Goal: Information Seeking & Learning: Learn about a topic

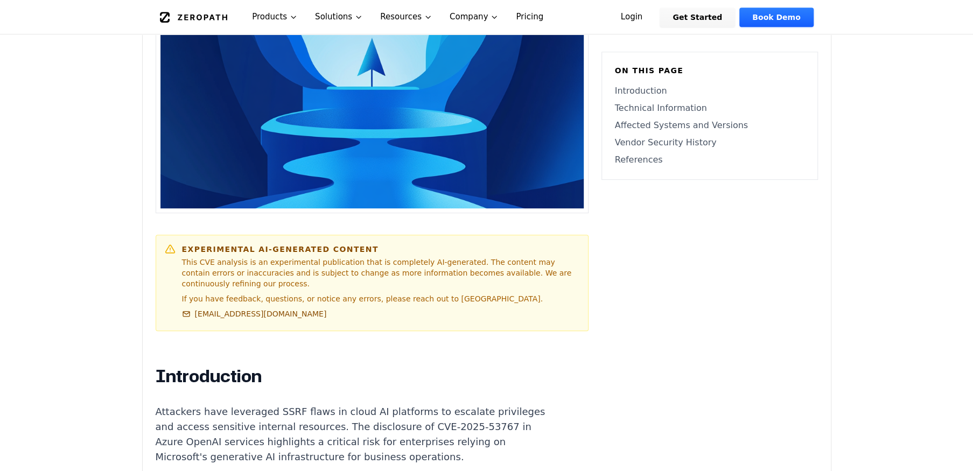
scroll to position [539, 0]
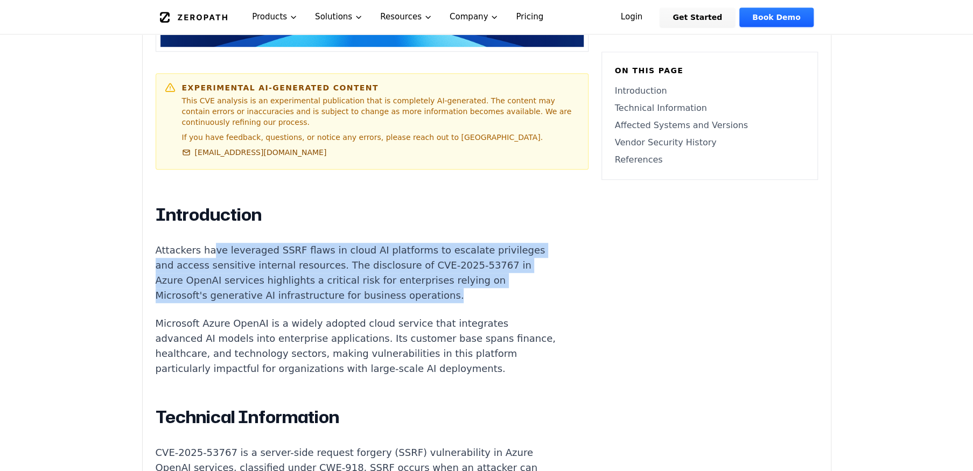
drag, startPoint x: 206, startPoint y: 240, endPoint x: 452, endPoint y: 283, distance: 249.9
click at [452, 283] on p "Attackers have leveraged SSRF flaws in cloud AI platforms to escalate privilege…" at bounding box center [356, 273] width 401 height 60
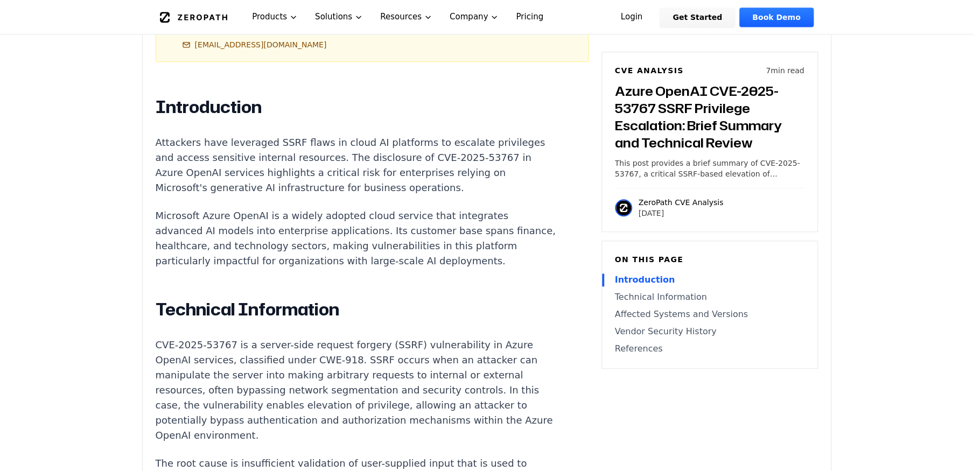
click at [357, 249] on p "Microsoft Azure OpenAI is a widely adopted cloud service that integrates advanc…" at bounding box center [356, 238] width 401 height 60
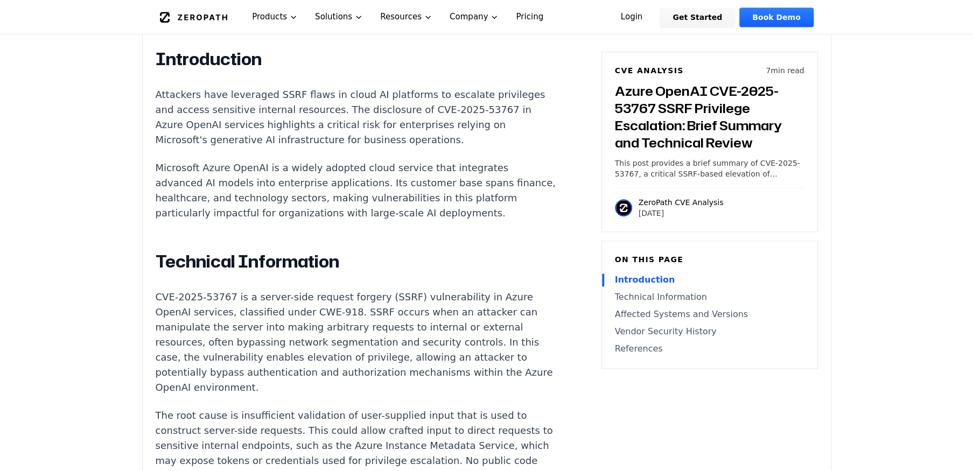
scroll to position [754, 0]
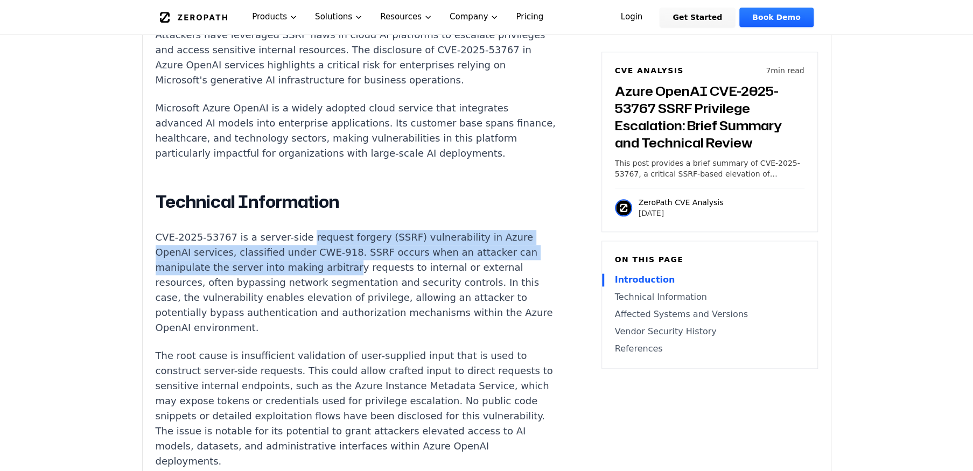
drag, startPoint x: 295, startPoint y: 243, endPoint x: 336, endPoint y: 278, distance: 53.9
click at [336, 278] on p "CVE-2025-53767 is a server-side request forgery (SSRF) vulnerability in Azure O…" at bounding box center [356, 283] width 401 height 106
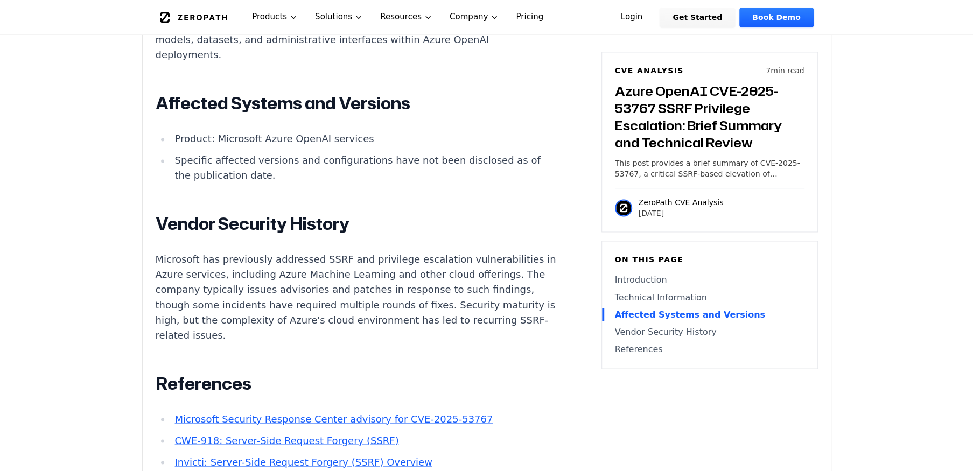
scroll to position [1239, 0]
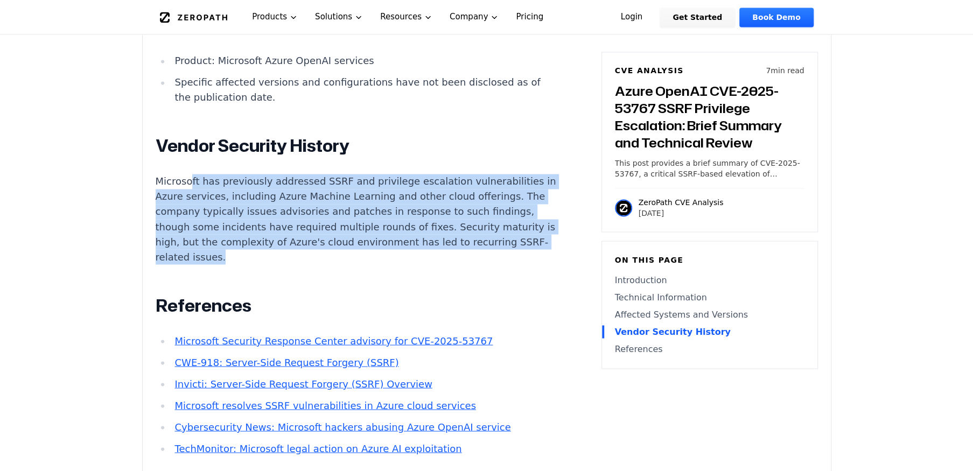
drag, startPoint x: 340, startPoint y: 263, endPoint x: 190, endPoint y: 175, distance: 174.2
drag, startPoint x: 190, startPoint y: 175, endPoint x: 295, endPoint y: 220, distance: 113.9
click at [295, 220] on p "Microsoft has previously addressed SSRF and privilege escalation vulnerabilitie…" at bounding box center [356, 219] width 401 height 91
click at [314, 233] on p "Microsoft has previously addressed SSRF and privilege escalation vulnerabilitie…" at bounding box center [356, 219] width 401 height 91
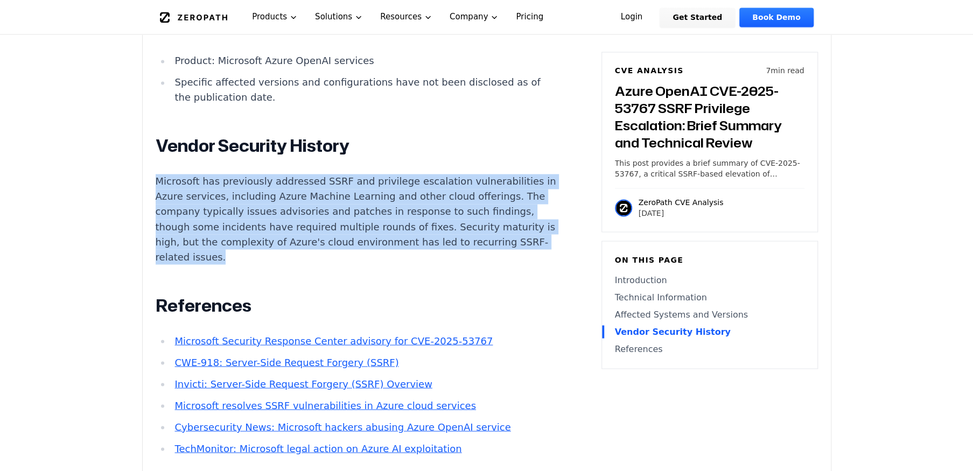
drag, startPoint x: 316, startPoint y: 259, endPoint x: 149, endPoint y: 177, distance: 186.2
drag, startPoint x: 149, startPoint y: 177, endPoint x: 285, endPoint y: 230, distance: 146.4
click at [285, 230] on p "Microsoft has previously addressed SSRF and privilege escalation vulnerabilitie…" at bounding box center [356, 219] width 401 height 91
click at [349, 259] on p "Microsoft has previously addressed SSRF and privilege escalation vulnerabilitie…" at bounding box center [356, 219] width 401 height 91
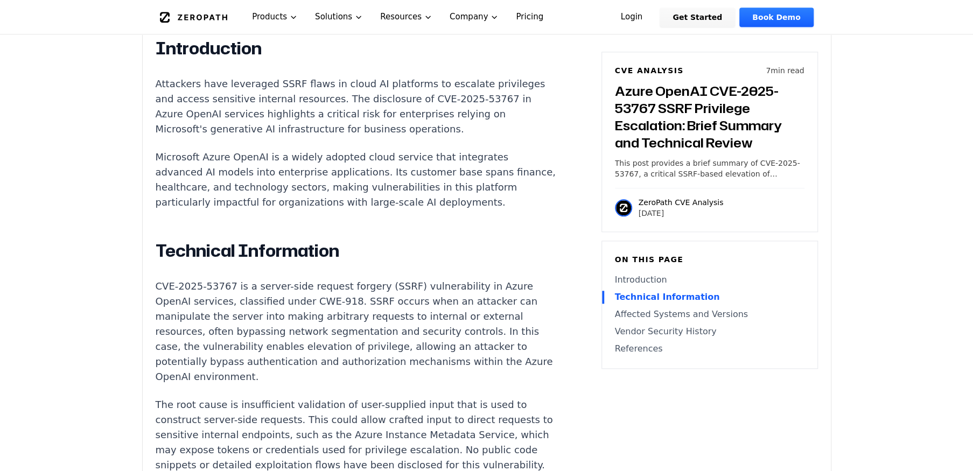
scroll to position [700, 0]
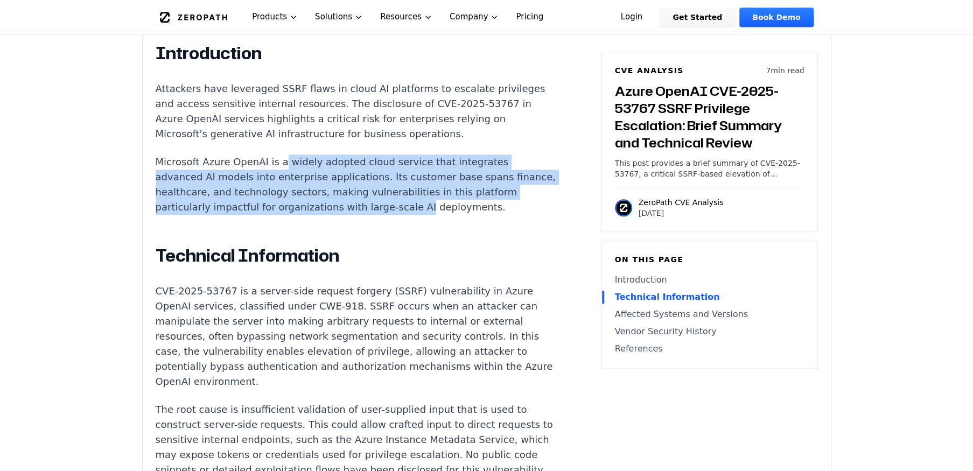
drag, startPoint x: 319, startPoint y: 151, endPoint x: 446, endPoint y: 203, distance: 136.0
click at [446, 203] on p "Microsoft Azure OpenAI is a widely adopted cloud service that integrates advanc…" at bounding box center [356, 185] width 401 height 60
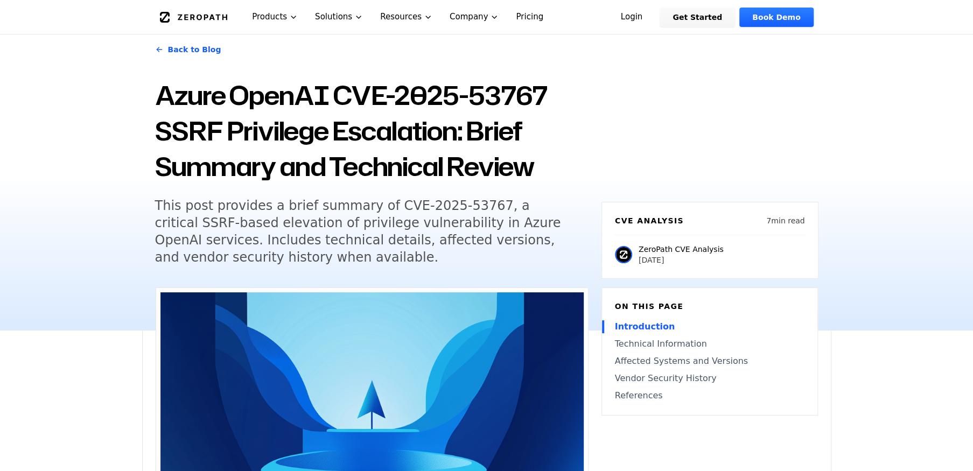
scroll to position [54, 0]
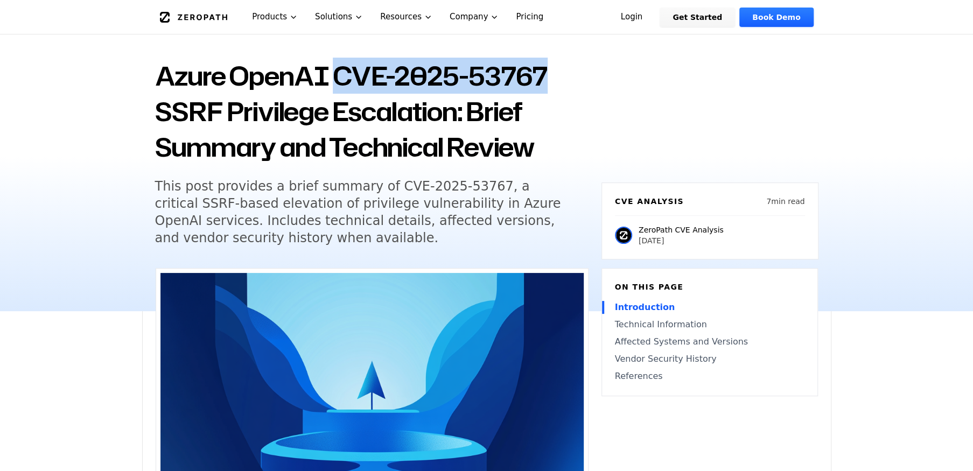
drag, startPoint x: 556, startPoint y: 73, endPoint x: 343, endPoint y: 76, distance: 213.9
click at [343, 76] on h1 "Azure OpenAI CVE-2025-53767 SSRF Privilege Escalation: Brief Summary and Techni…" at bounding box center [372, 111] width 434 height 107
copy h1 "CVE-2025-53767"
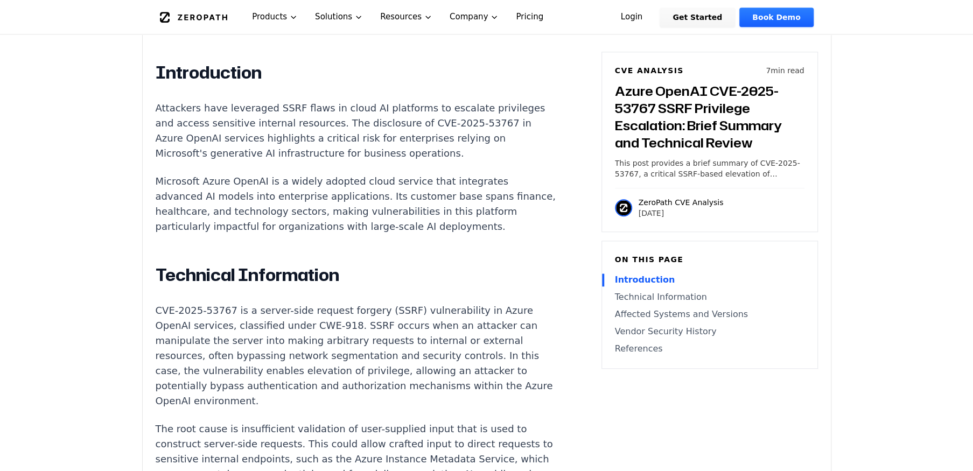
scroll to position [700, 0]
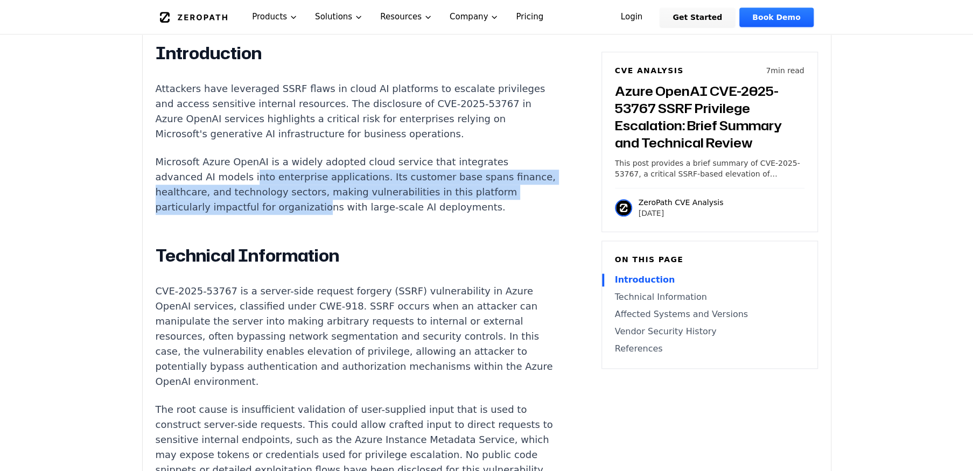
drag, startPoint x: 246, startPoint y: 170, endPoint x: 348, endPoint y: 196, distance: 105.2
click at [348, 196] on p "Microsoft Azure OpenAI is a widely adopted cloud service that integrates advanc…" at bounding box center [356, 185] width 401 height 60
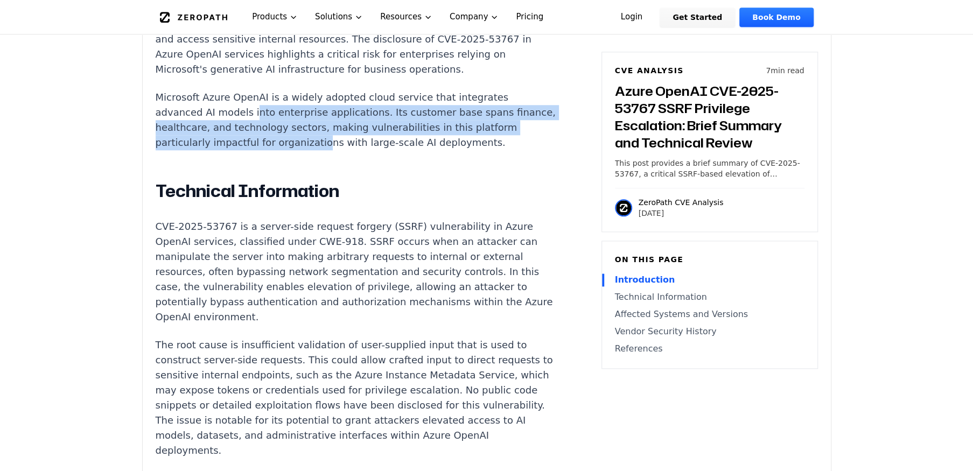
scroll to position [862, 0]
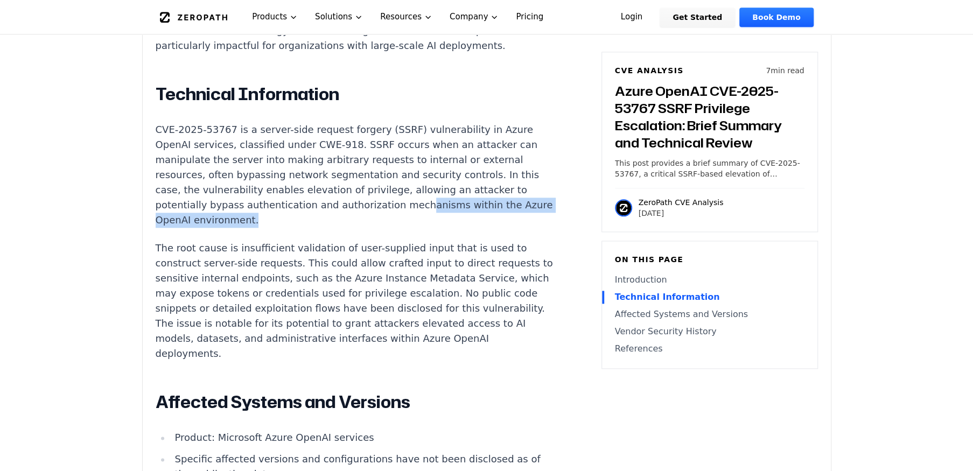
drag, startPoint x: 399, startPoint y: 211, endPoint x: 460, endPoint y: 224, distance: 62.1
click at [460, 224] on p "CVE-2025-53767 is a server-side request forgery (SSRF) vulnerability in Azure O…" at bounding box center [356, 175] width 401 height 106
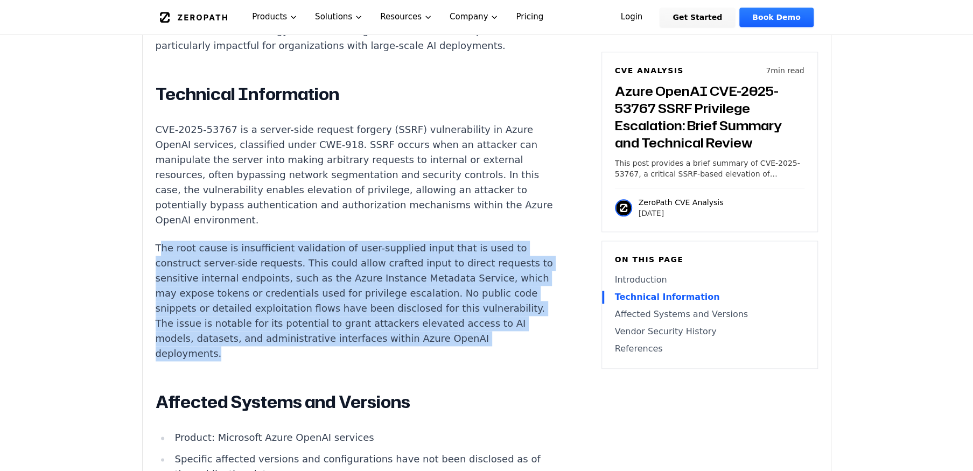
drag, startPoint x: 159, startPoint y: 253, endPoint x: 471, endPoint y: 357, distance: 328.8
click at [471, 357] on p "The root cause is insufficient validation of user-supplied input that is used t…" at bounding box center [356, 301] width 401 height 121
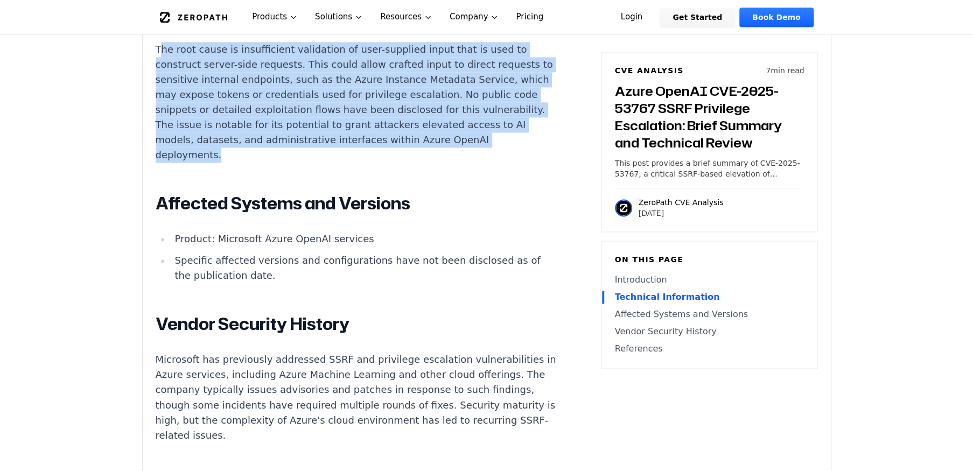
scroll to position [1077, 0]
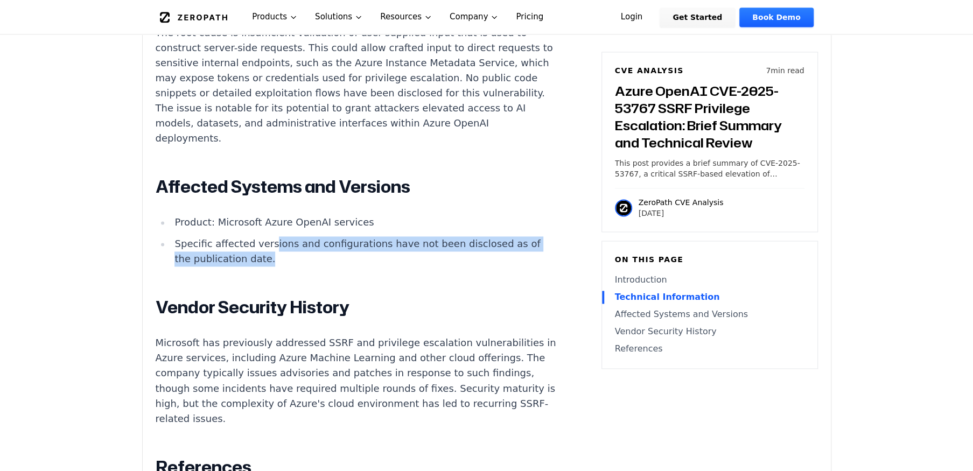
drag, startPoint x: 265, startPoint y: 248, endPoint x: 380, endPoint y: 268, distance: 116.5
click at [380, 267] on li "Specific affected versions and configurations have not been disclosed as of the…" at bounding box center [364, 251] width 386 height 30
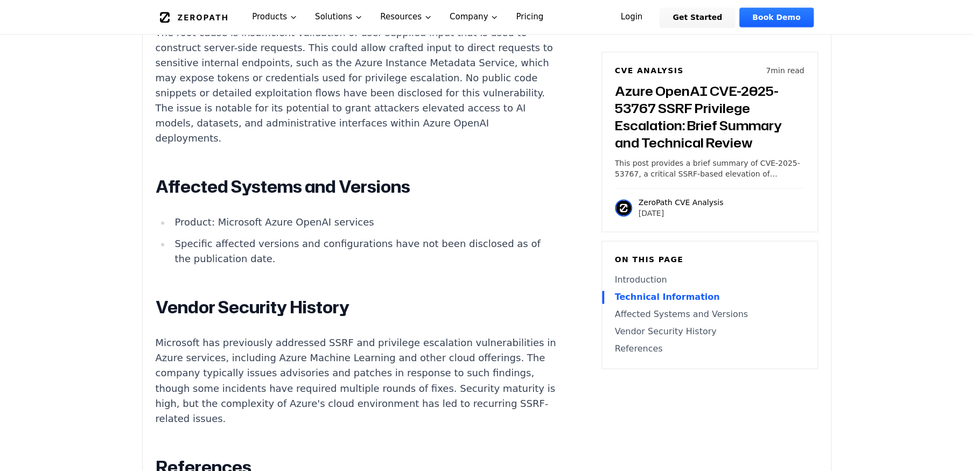
drag, startPoint x: 380, startPoint y: 268, endPoint x: 509, endPoint y: 335, distance: 145.3
click at [509, 335] on article "Introduction Attackers have leveraged SSRF flaws in cloud AI platforms to escal…" at bounding box center [372, 144] width 433 height 959
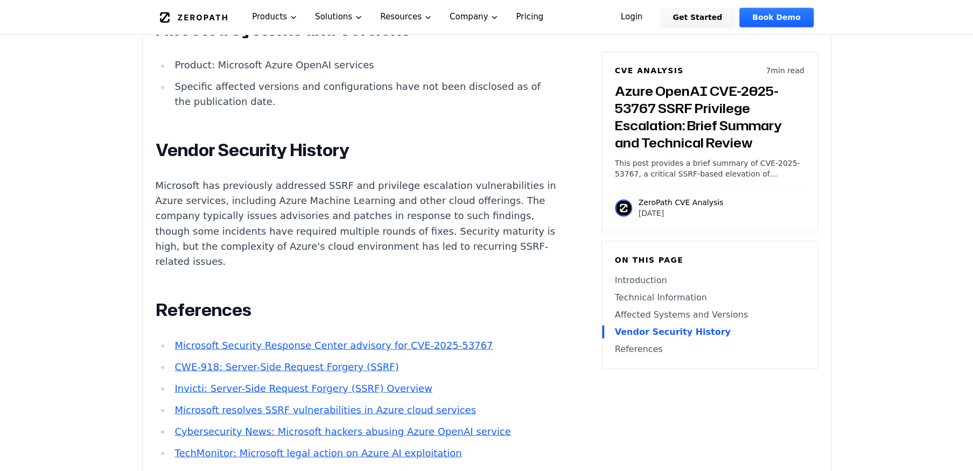
scroll to position [1239, 0]
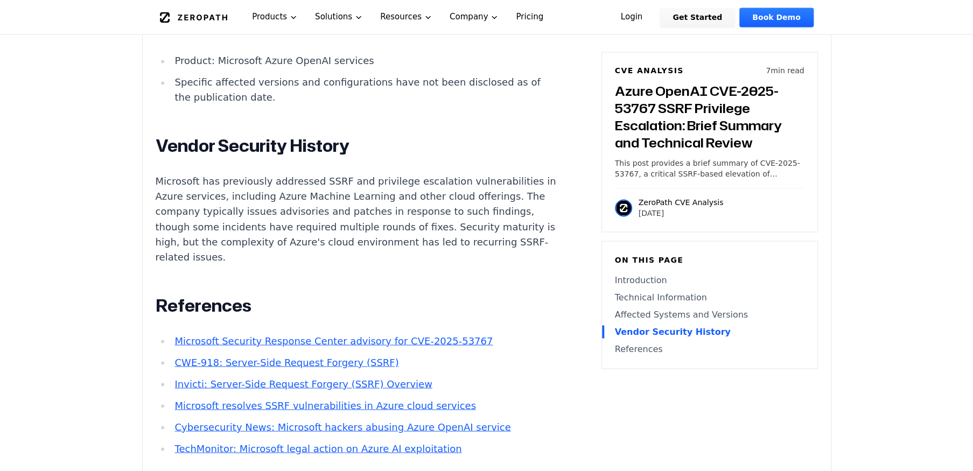
drag, startPoint x: 410, startPoint y: 184, endPoint x: 437, endPoint y: 187, distance: 27.7
click at [437, 187] on p "Microsoft has previously addressed SSRF and privilege escalation vulnerabilitie…" at bounding box center [356, 219] width 401 height 91
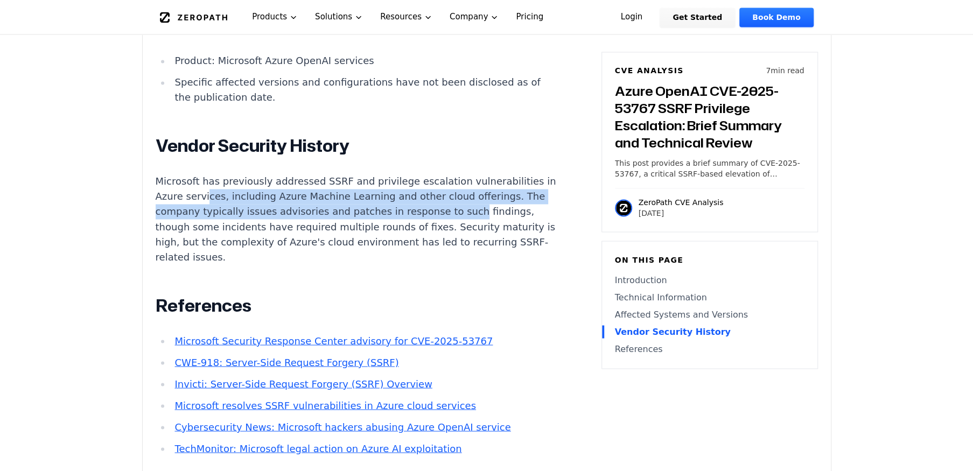
drag, startPoint x: 213, startPoint y: 199, endPoint x: 468, endPoint y: 208, distance: 255.5
click at [468, 208] on p "Microsoft has previously addressed SSRF and privilege escalation vulnerabilitie…" at bounding box center [356, 219] width 401 height 91
drag, startPoint x: 468, startPoint y: 208, endPoint x: 469, endPoint y: 217, distance: 9.2
click at [469, 217] on p "Microsoft has previously addressed SSRF and privilege escalation vulnerabilitie…" at bounding box center [356, 219] width 401 height 91
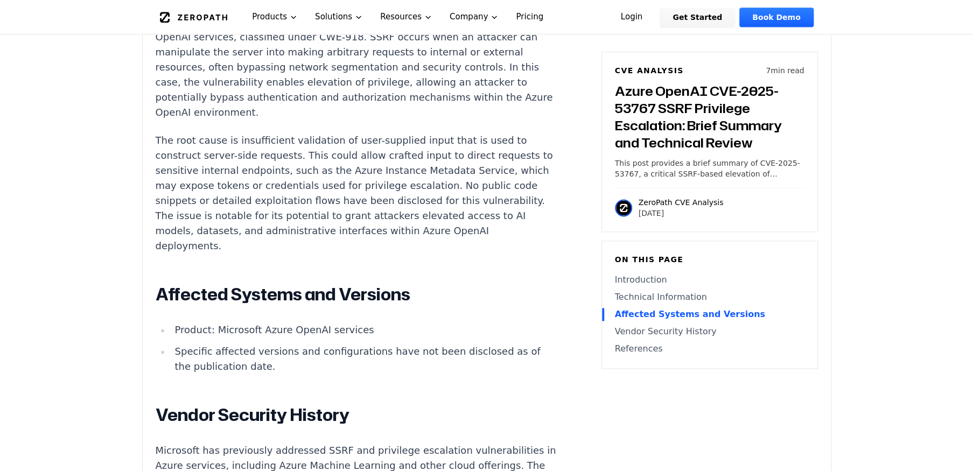
scroll to position [700, 0]
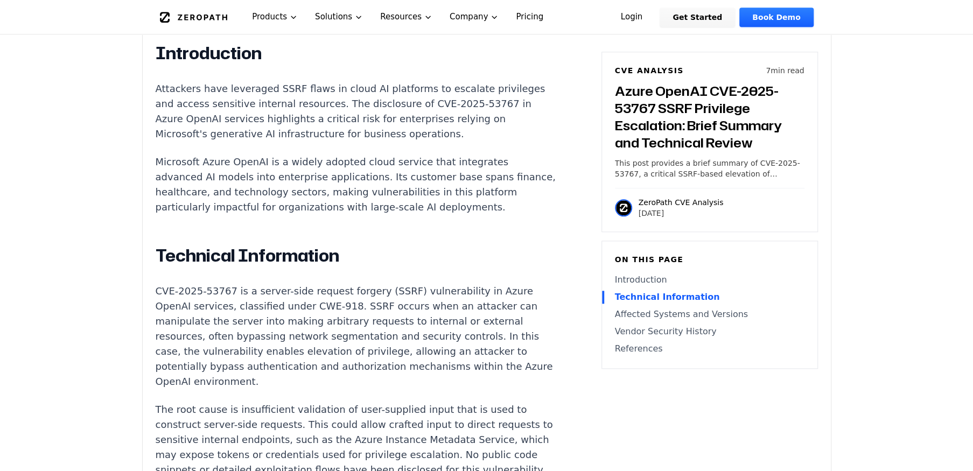
click at [269, 296] on p "CVE-2025-53767 is a server-side request forgery (SSRF) vulnerability in Azure O…" at bounding box center [356, 337] width 401 height 106
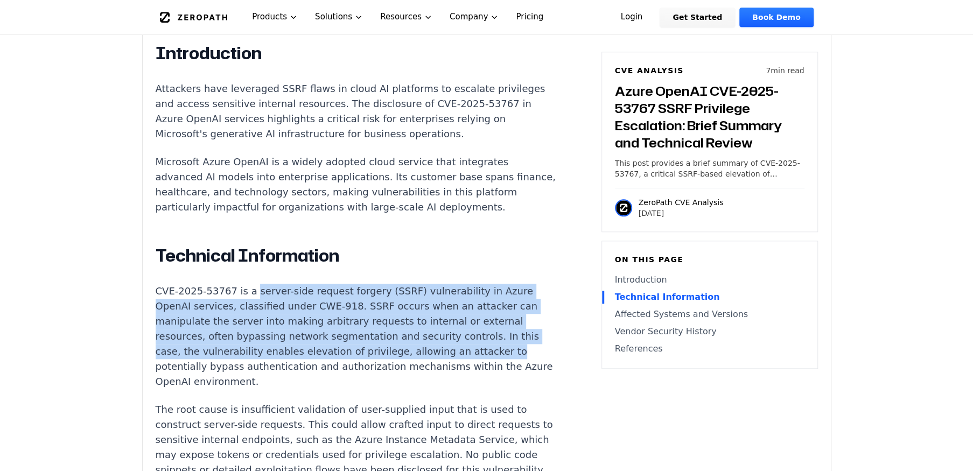
drag, startPoint x: 269, startPoint y: 296, endPoint x: 470, endPoint y: 358, distance: 209.8
click at [470, 358] on p "CVE-2025-53767 is a server-side request forgery (SSRF) vulnerability in Azure O…" at bounding box center [356, 337] width 401 height 106
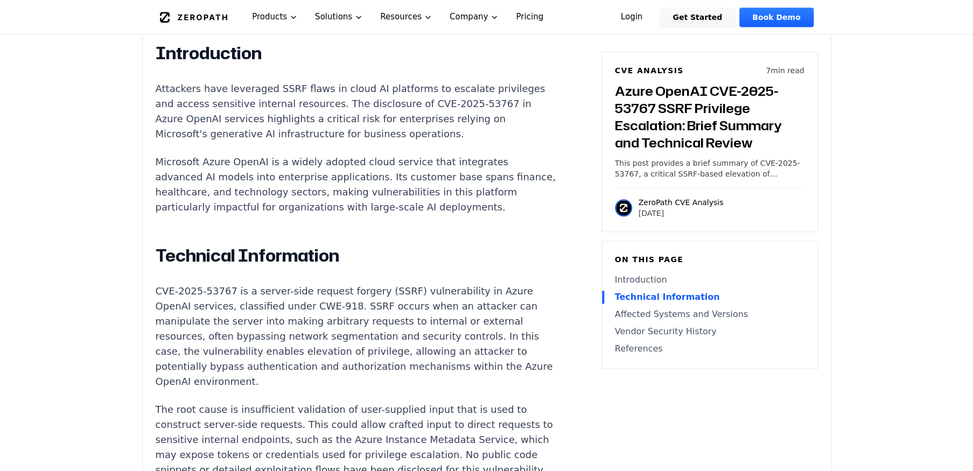
drag, startPoint x: 470, startPoint y: 358, endPoint x: 391, endPoint y: 388, distance: 84.7
click at [391, 388] on p "CVE-2025-53767 is a server-side request forgery (SSRF) vulnerability in Azure O…" at bounding box center [356, 337] width 401 height 106
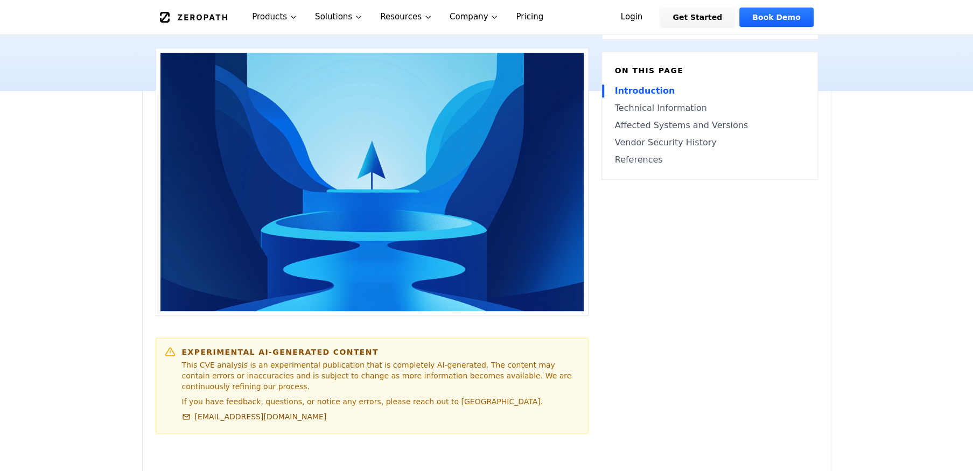
scroll to position [162, 0]
